Goal: Check status: Check status

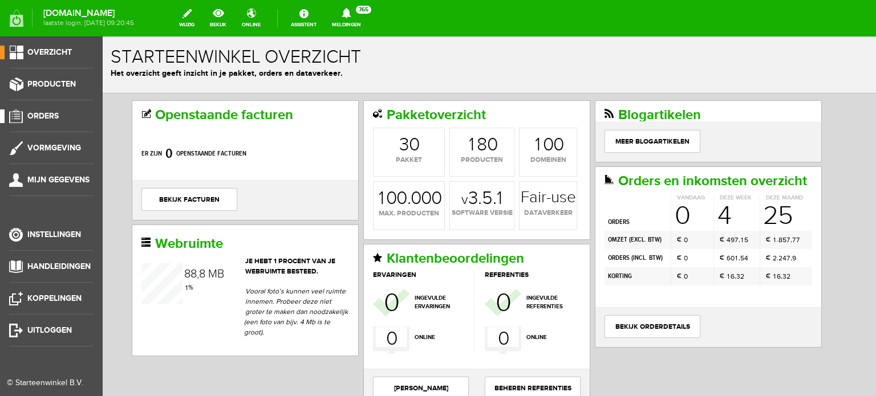
click at [48, 115] on span "Orders" at bounding box center [42, 116] width 31 height 10
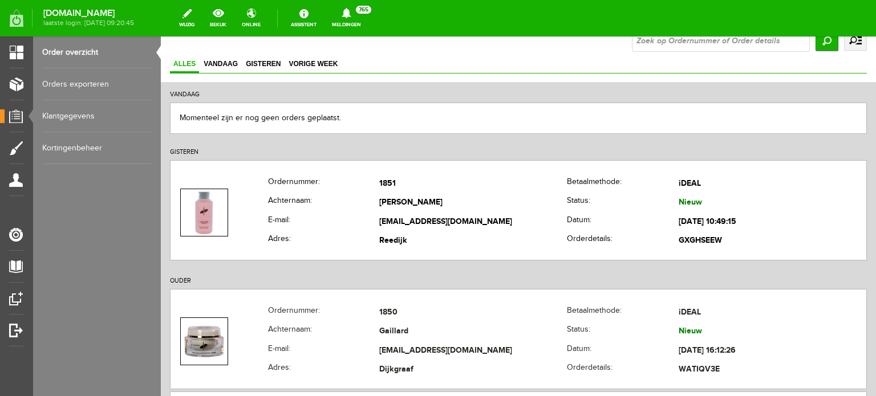
scroll to position [129, 0]
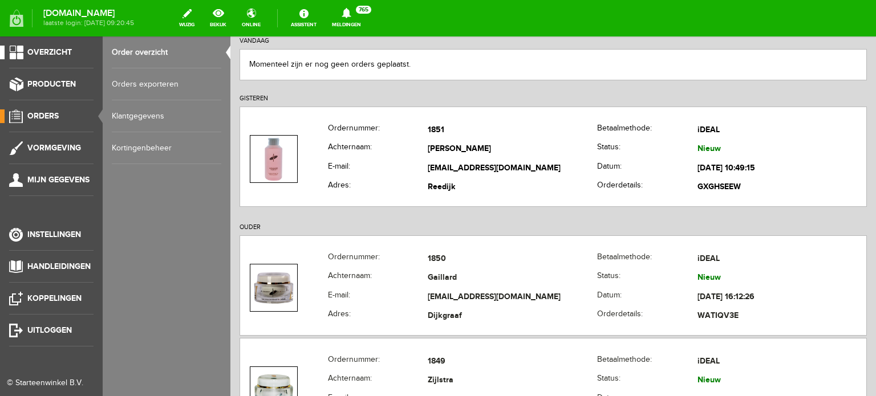
click at [50, 48] on span "Overzicht" at bounding box center [49, 52] width 44 height 10
